Goal: Information Seeking & Learning: Learn about a topic

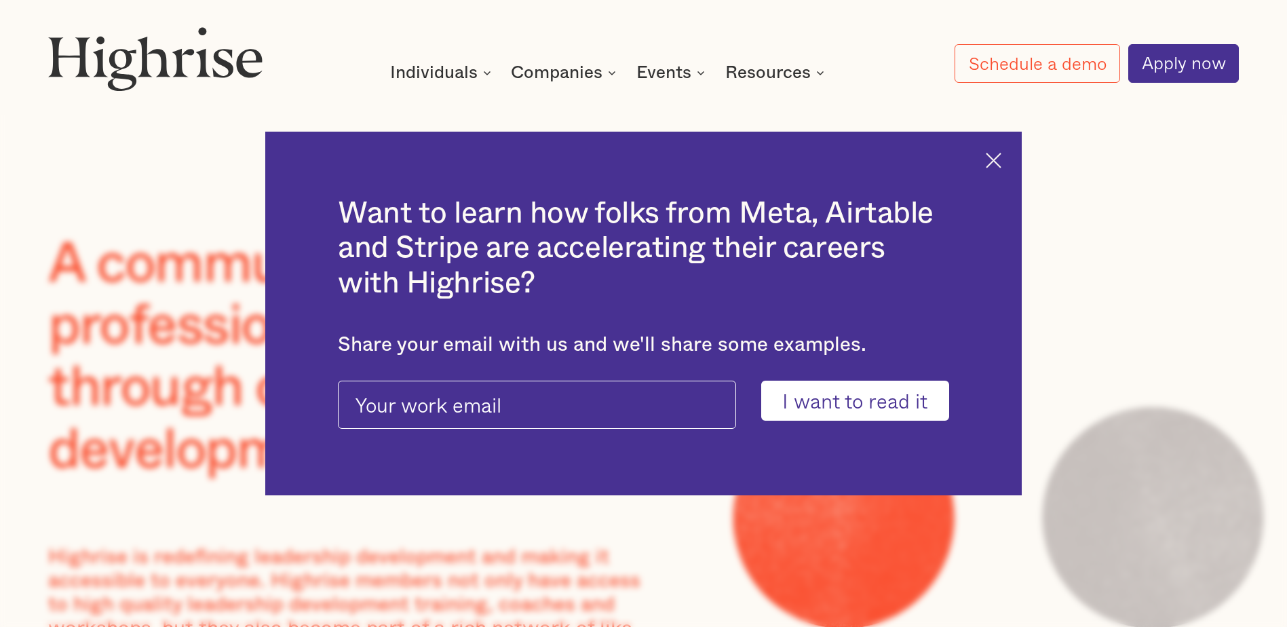
click at [997, 165] on img at bounding box center [994, 161] width 16 height 16
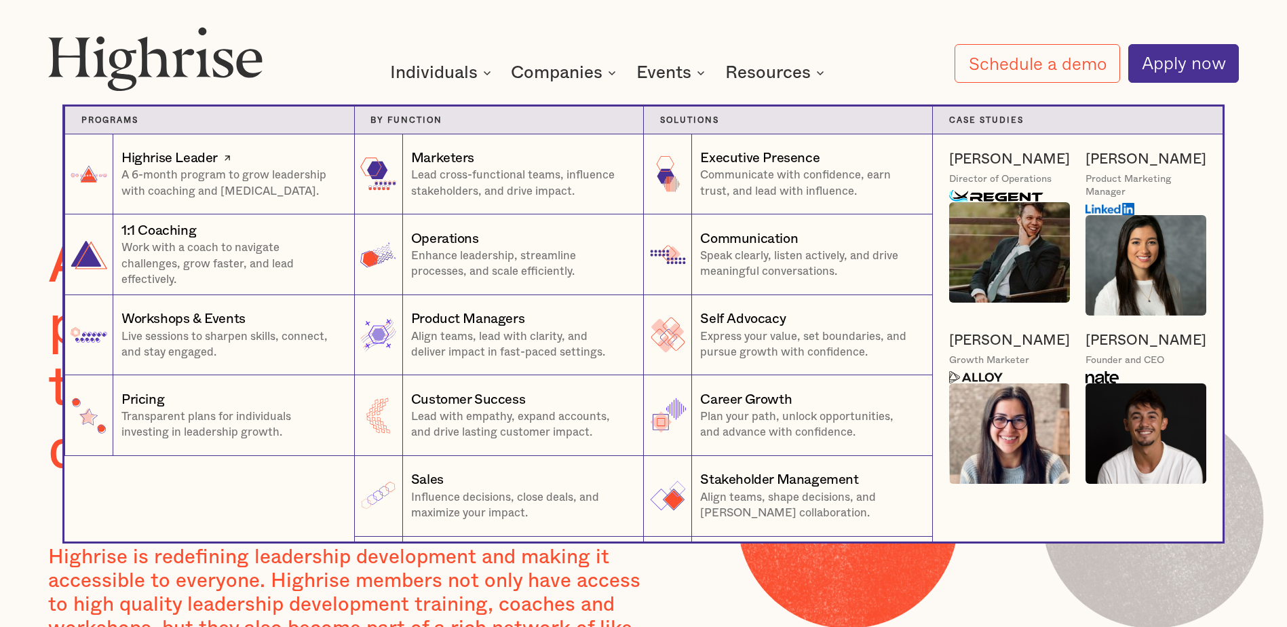
click at [158, 160] on div "Highrise Leader" at bounding box center [169, 158] width 96 height 19
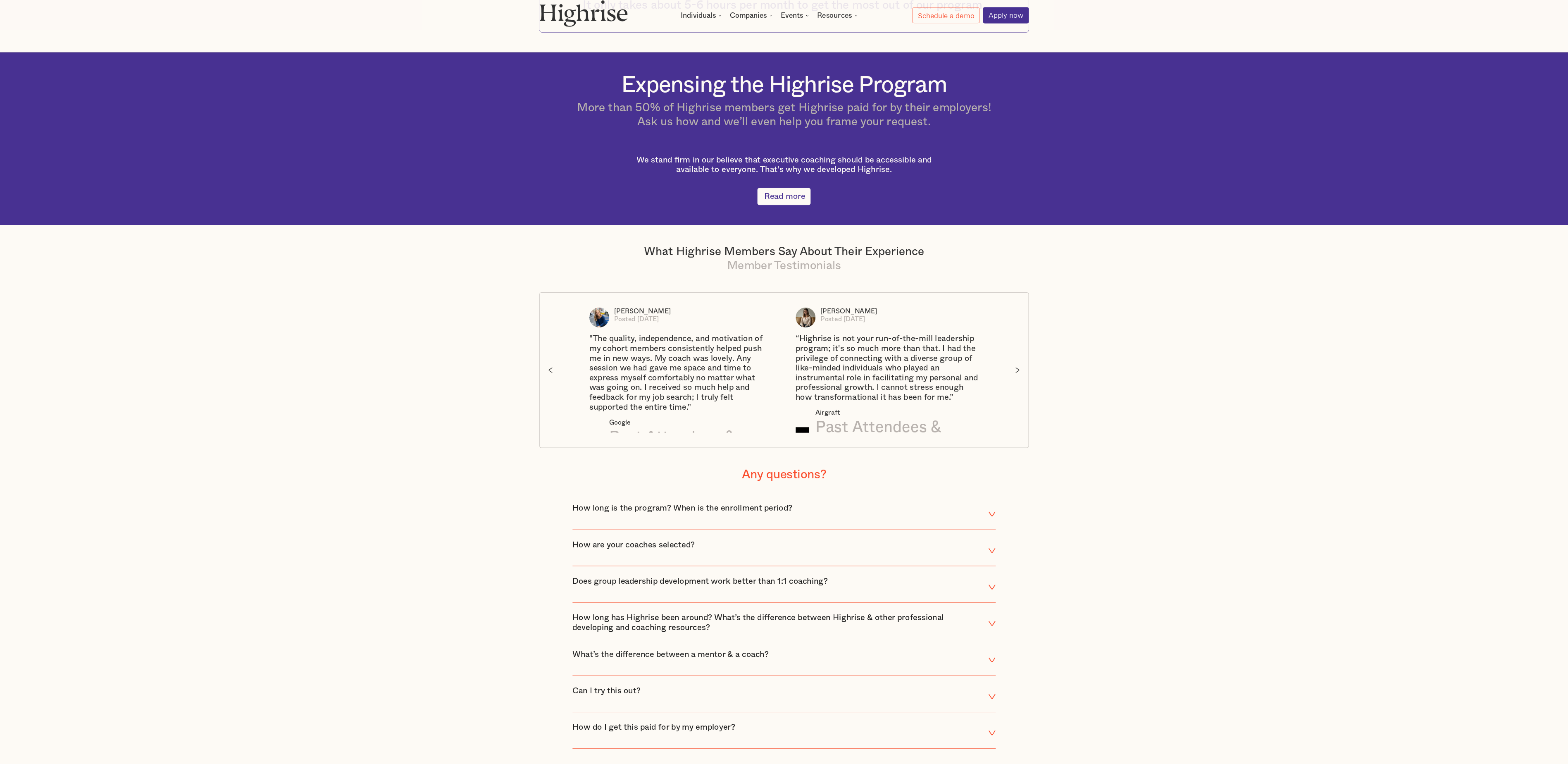
scroll to position [2213, 0]
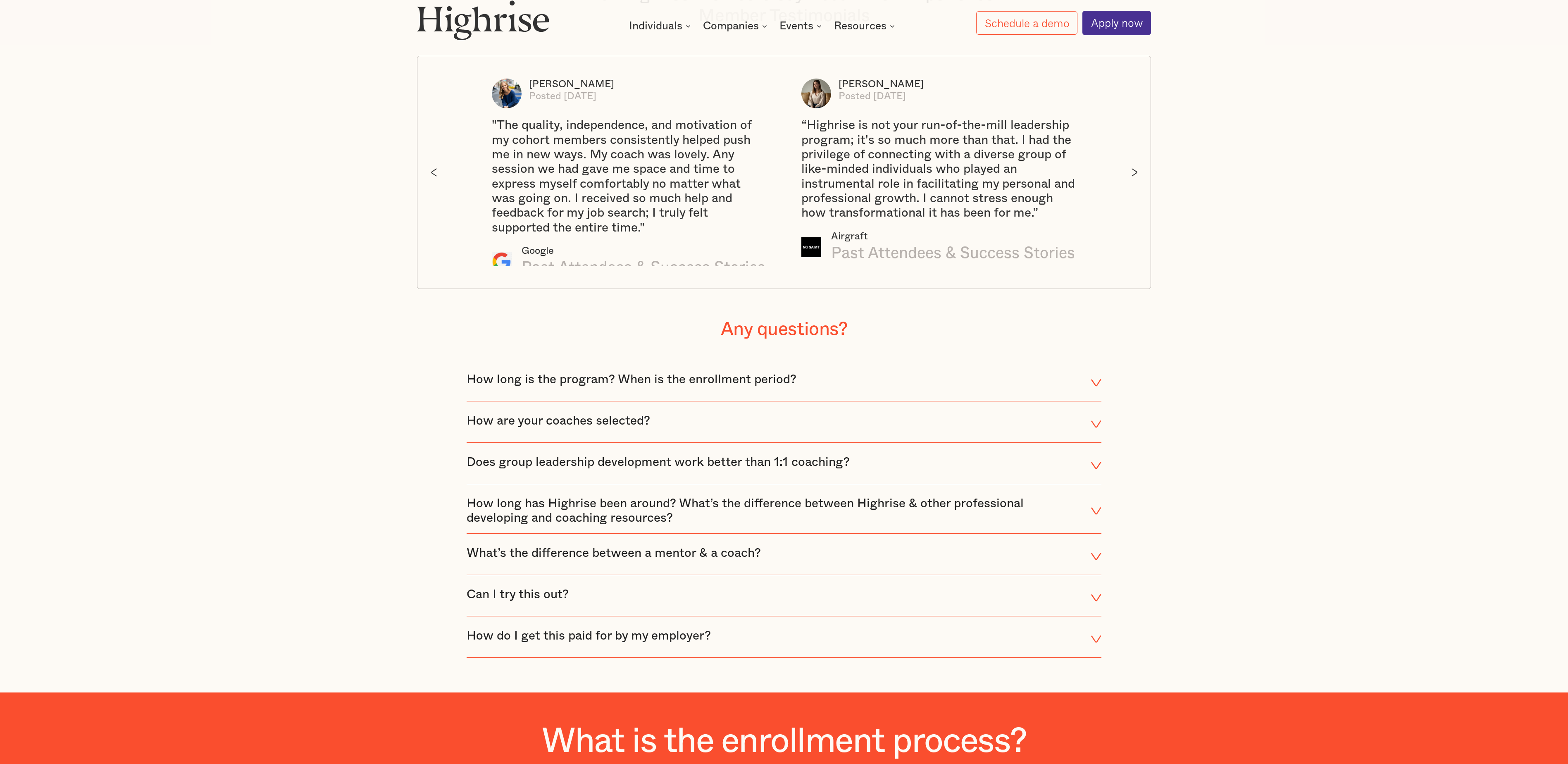
click at [784, 370] on div "How long is the program? When is the enrollment period?" at bounding box center [784, 383] width 635 height 35
